Goal: Task Accomplishment & Management: Manage account settings

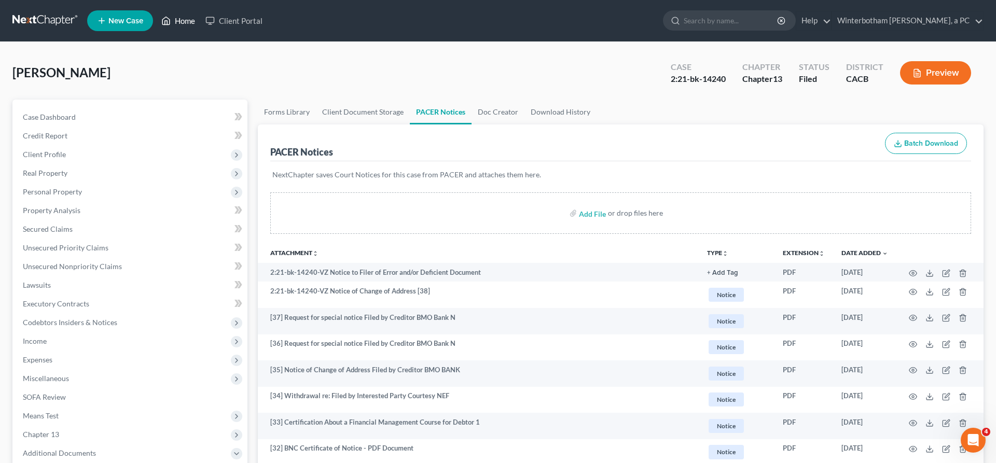
click at [156, 15] on link "Home" at bounding box center [178, 20] width 44 height 19
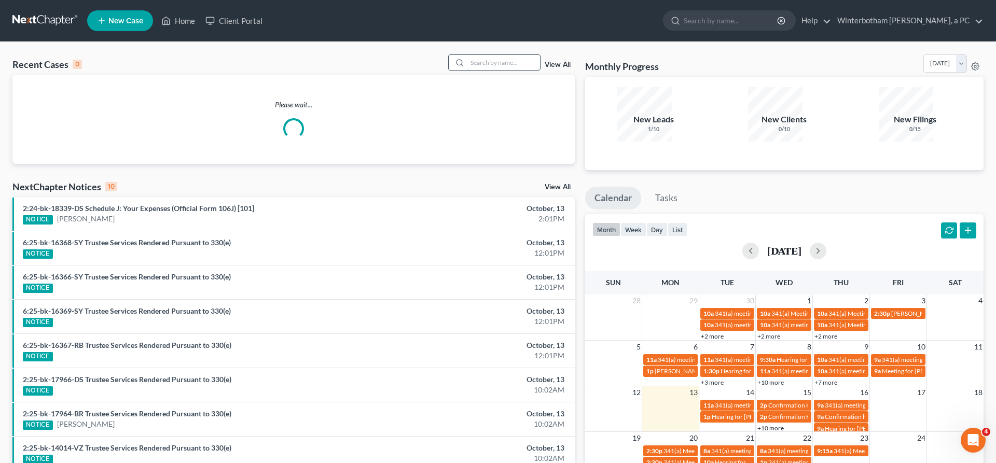
click at [506, 55] on input "search" at bounding box center [504, 62] width 73 height 15
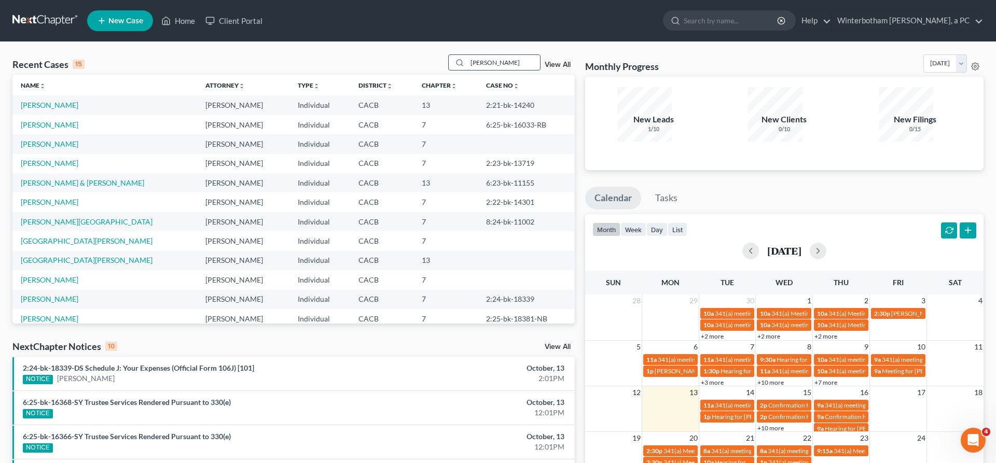
type input "[PERSON_NAME]"
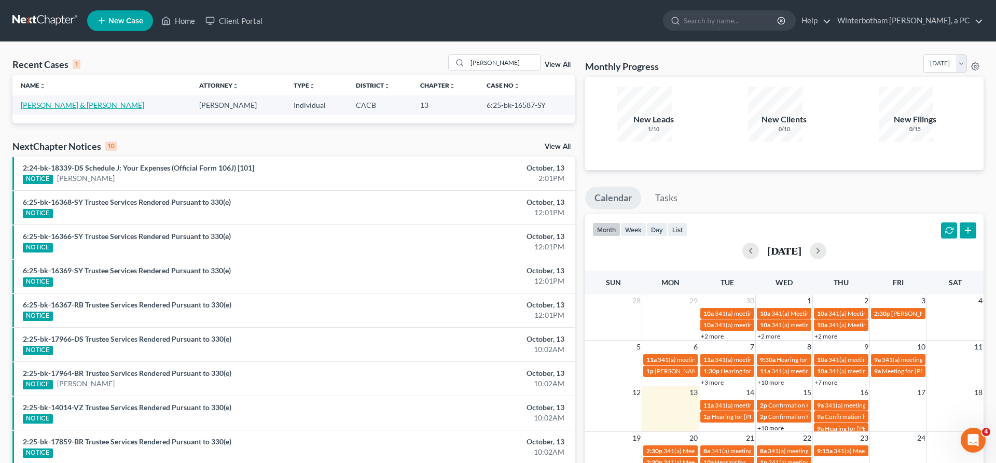
click at [49, 101] on link "[PERSON_NAME] & [PERSON_NAME]" at bounding box center [83, 105] width 124 height 9
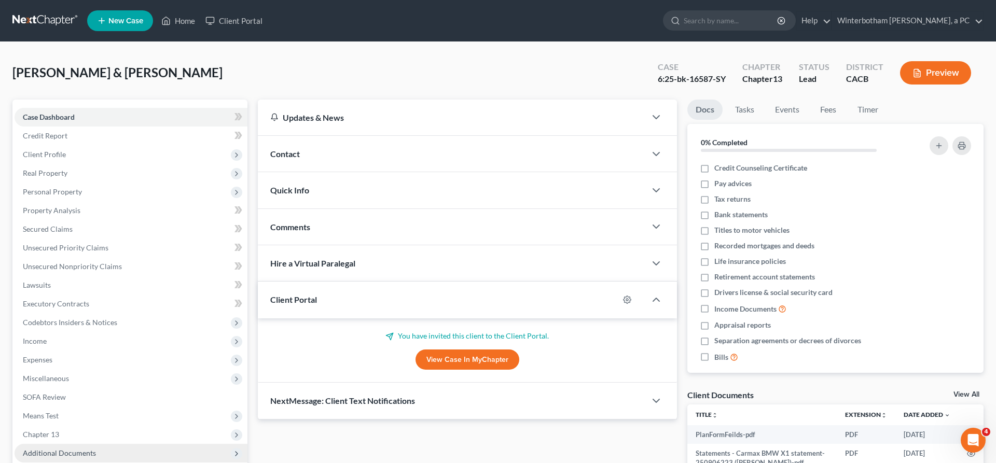
click at [41, 444] on span "Additional Documents" at bounding box center [131, 453] width 233 height 19
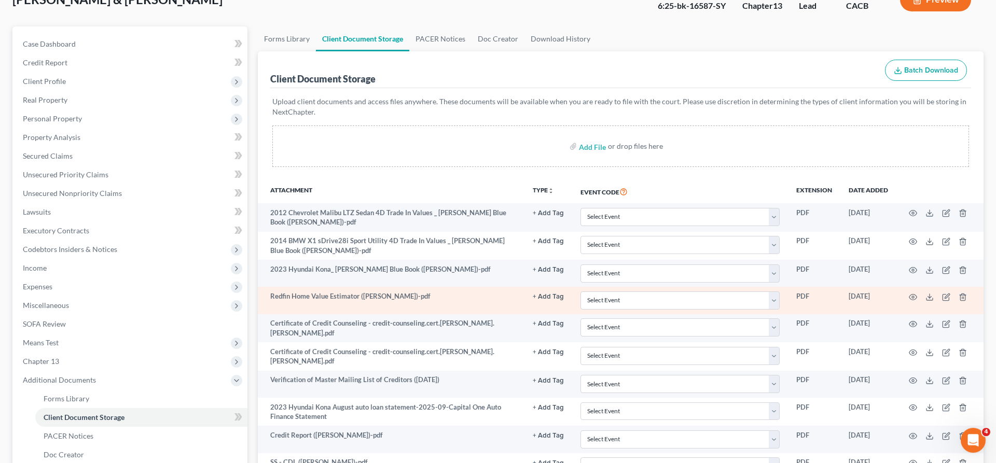
scroll to position [87, 0]
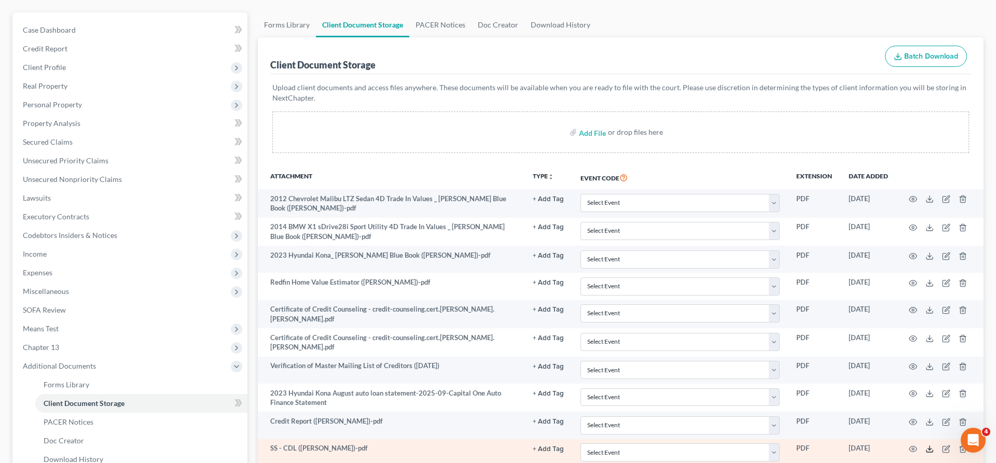
click at [932, 449] on polyline at bounding box center [930, 450] width 4 height 2
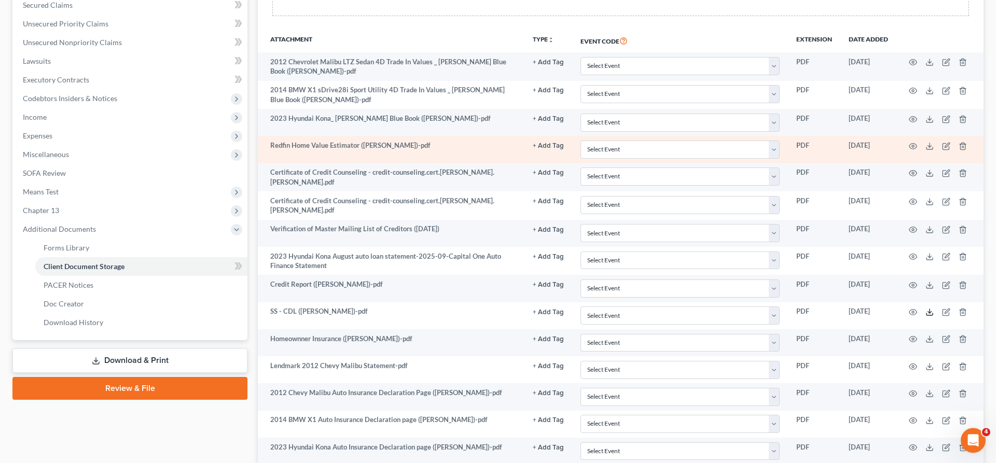
scroll to position [0, 0]
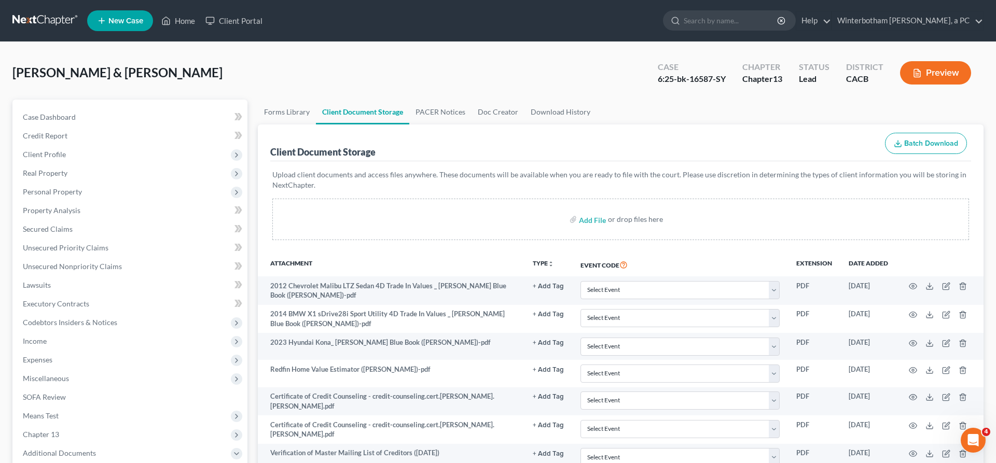
drag, startPoint x: 127, startPoint y: 387, endPoint x: 282, endPoint y: 370, distance: 156.6
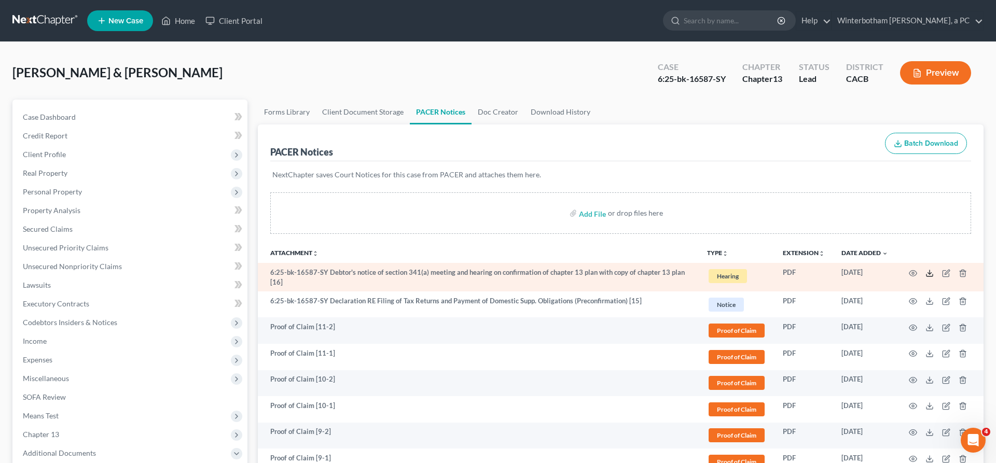
click at [934, 269] on icon at bounding box center [930, 273] width 8 height 8
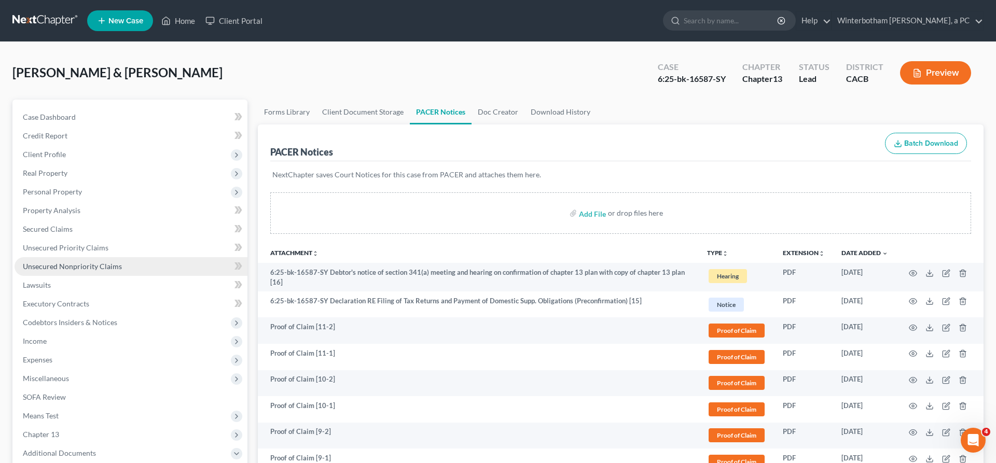
click at [87, 262] on span "Unsecured Nonpriority Claims" at bounding box center [72, 266] width 99 height 9
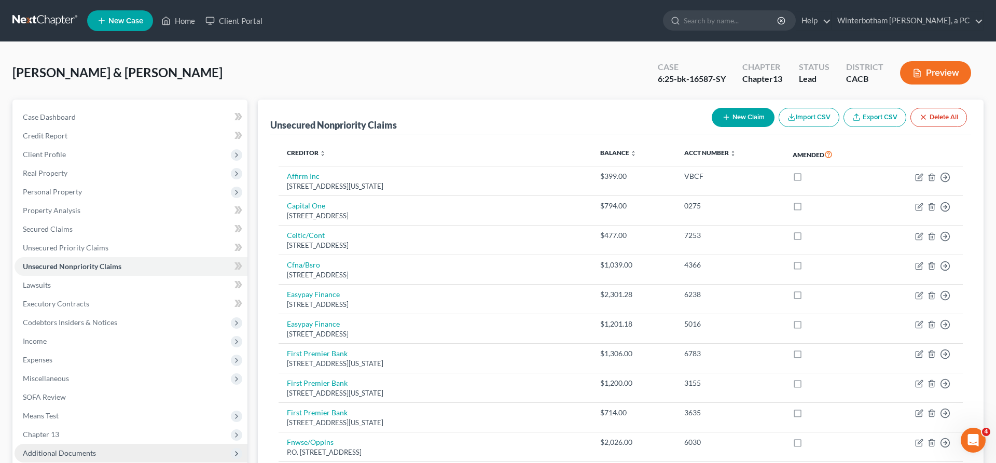
click at [77, 444] on span "Additional Documents" at bounding box center [131, 453] width 233 height 19
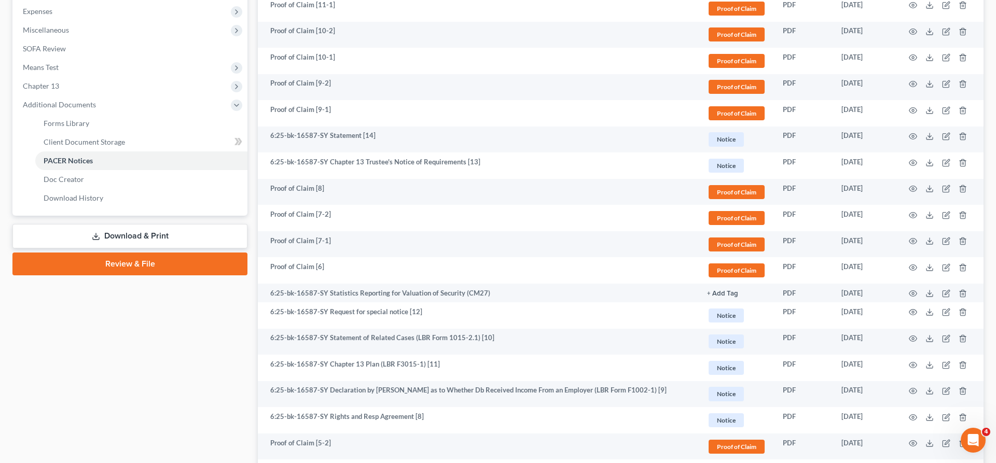
scroll to position [508, 0]
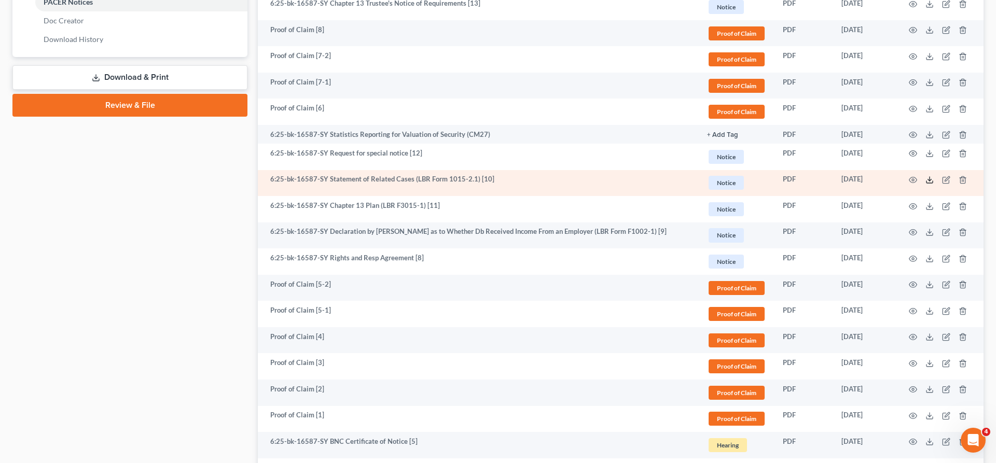
click at [930, 177] on line at bounding box center [930, 179] width 0 height 4
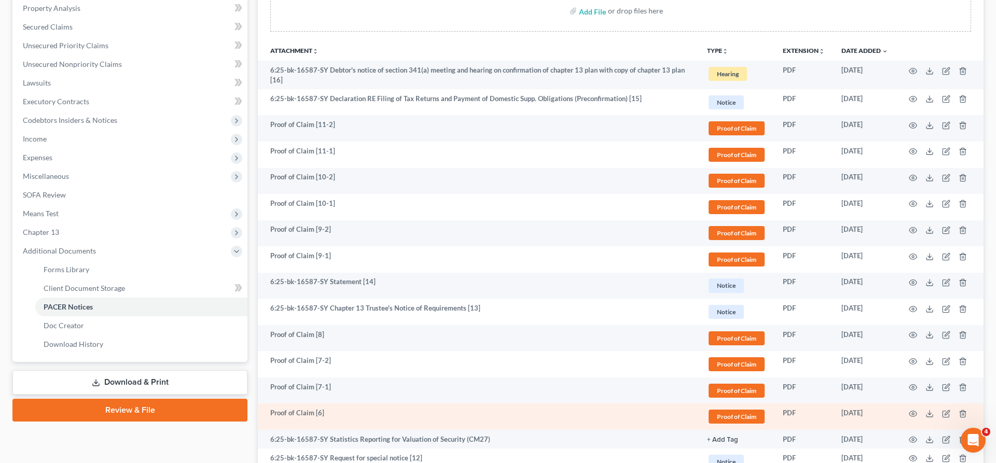
scroll to position [0, 0]
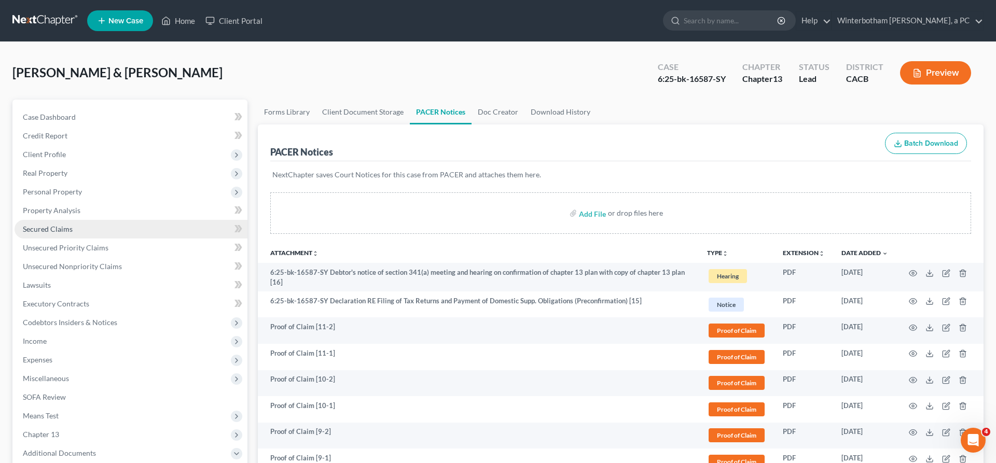
click at [49, 225] on span "Secured Claims" at bounding box center [48, 229] width 50 height 9
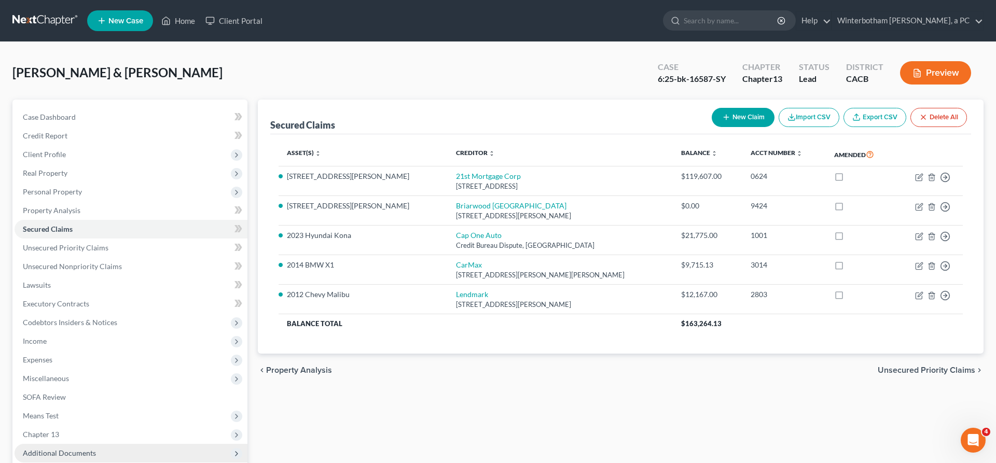
click at [69, 449] on span "Additional Documents" at bounding box center [59, 453] width 73 height 9
